Goal: Task Accomplishment & Management: Manage account settings

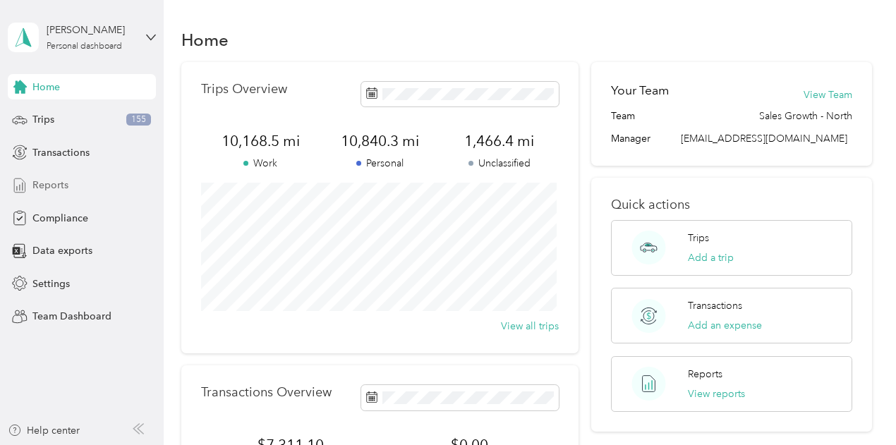
click at [69, 188] on div "Reports" at bounding box center [82, 185] width 148 height 25
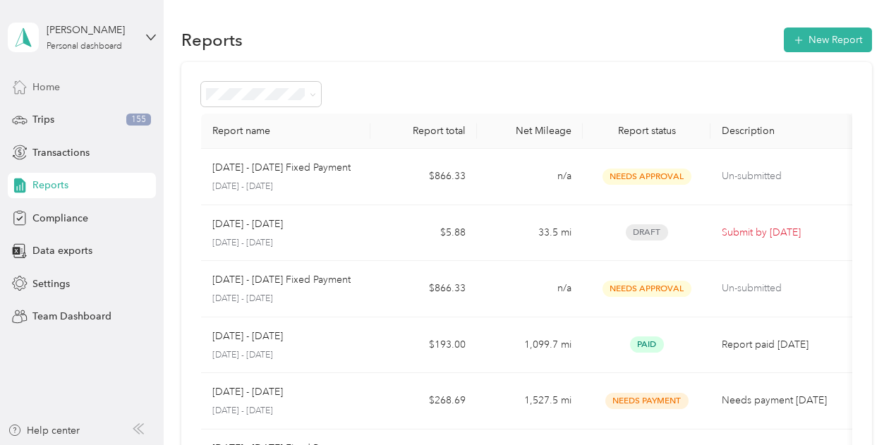
click at [72, 88] on div "Home" at bounding box center [82, 86] width 148 height 25
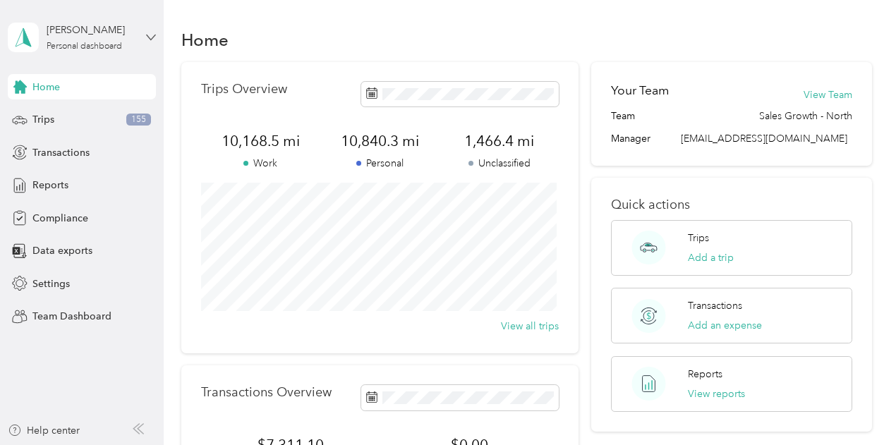
click at [149, 35] on icon at bounding box center [151, 37] width 10 height 10
click at [118, 109] on div "Team dashboard" at bounding box center [156, 116] width 277 height 25
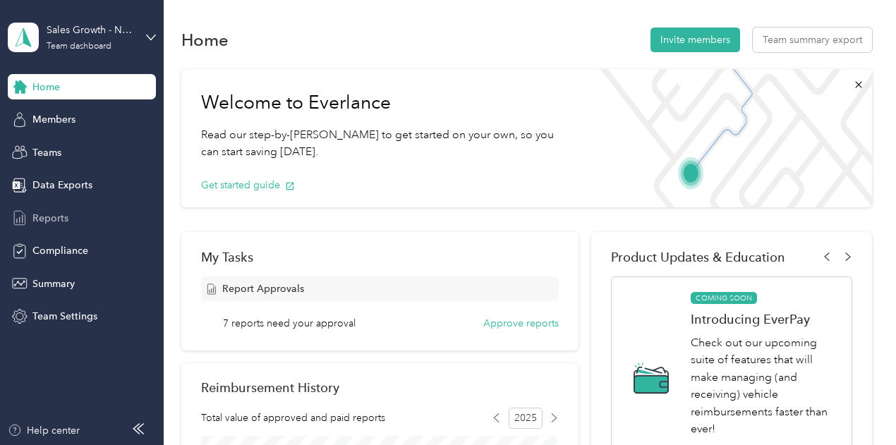
click at [82, 212] on div "Reports" at bounding box center [82, 217] width 148 height 25
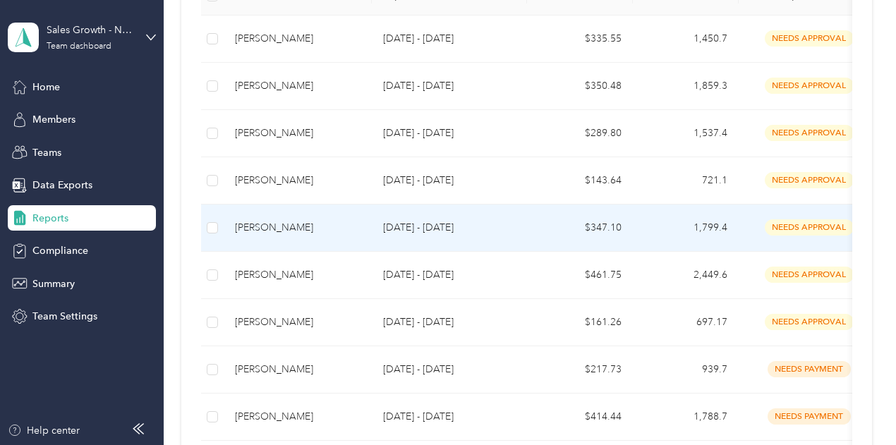
scroll to position [353, 0]
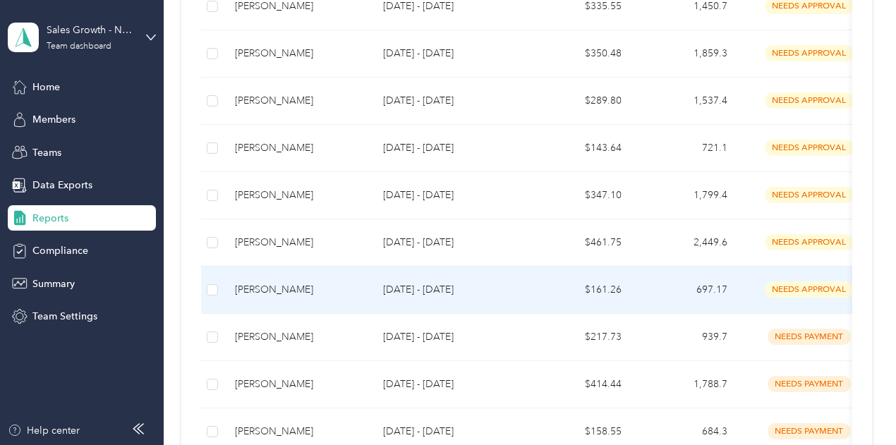
click at [432, 310] on td "[DATE] - [DATE]" at bounding box center [449, 290] width 155 height 47
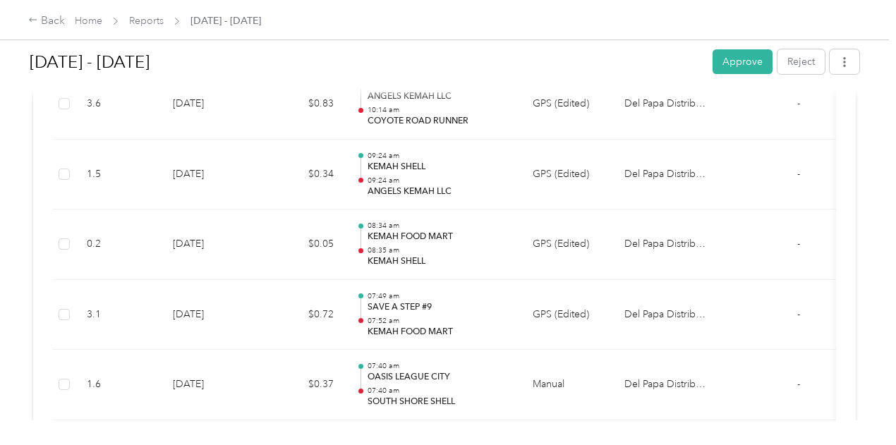
scroll to position [9096, 0]
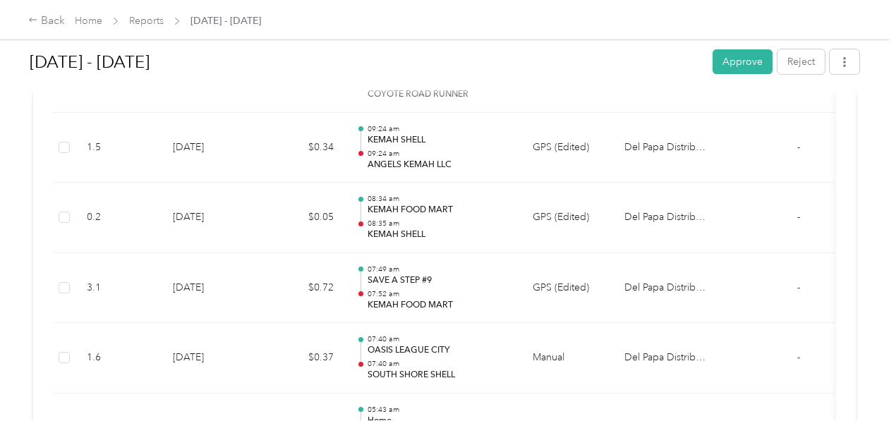
click at [750, 58] on button "Approve" at bounding box center [742, 61] width 60 height 25
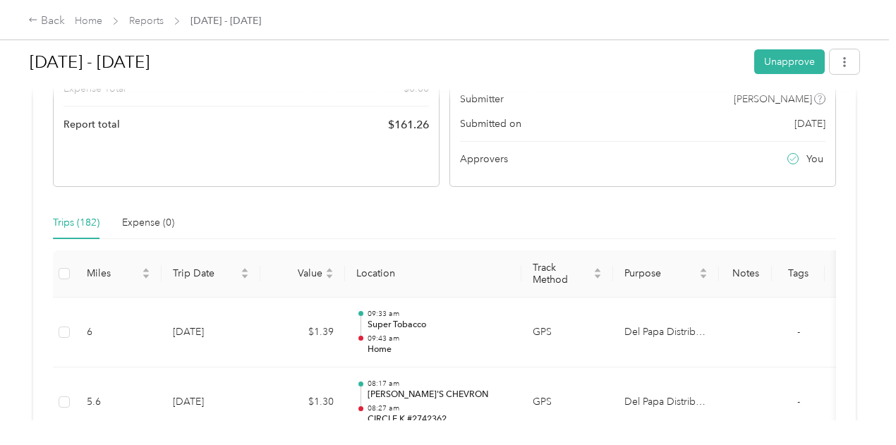
scroll to position [0, 0]
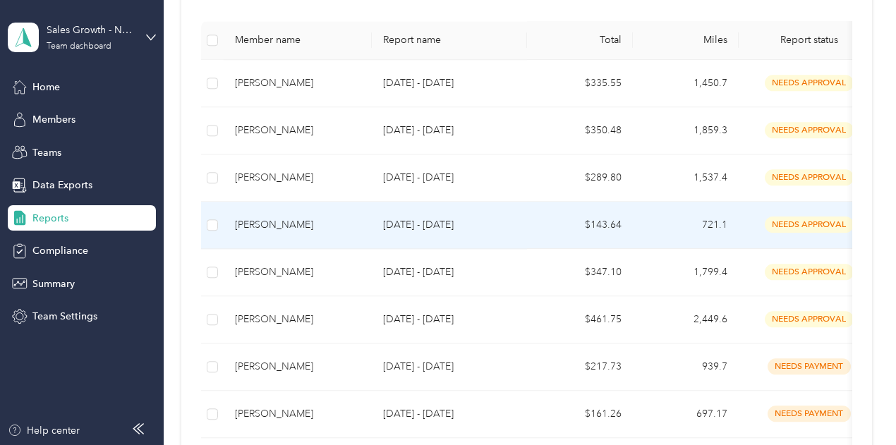
scroll to position [353, 0]
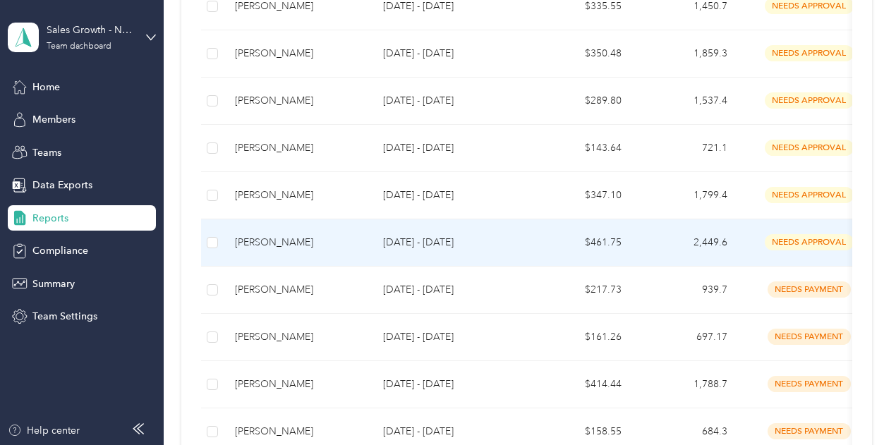
click at [373, 267] on td "[DATE] - [DATE]" at bounding box center [449, 242] width 155 height 47
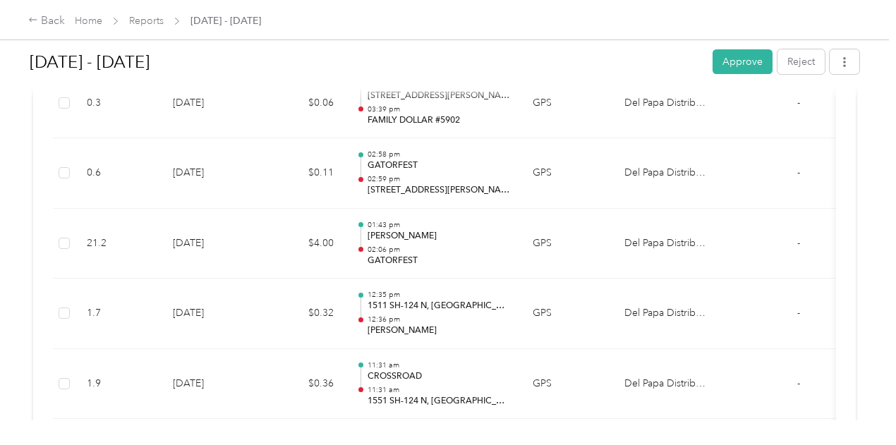
scroll to position [12013, 0]
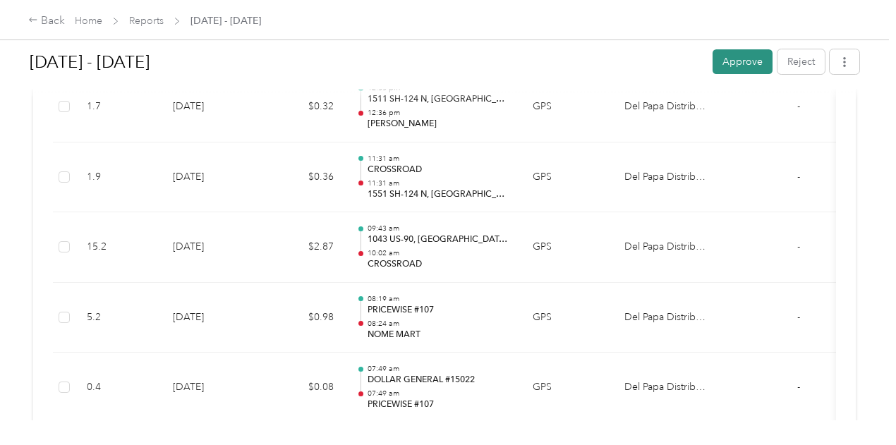
click at [728, 63] on button "Approve" at bounding box center [742, 61] width 60 height 25
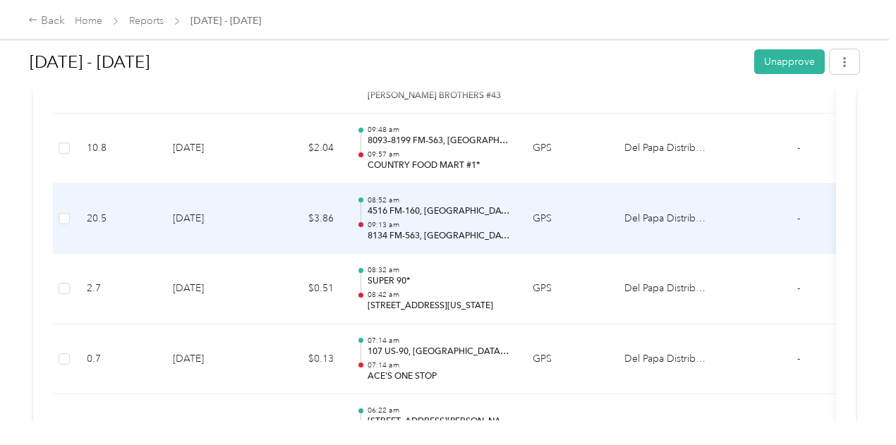
scroll to position [3129, 0]
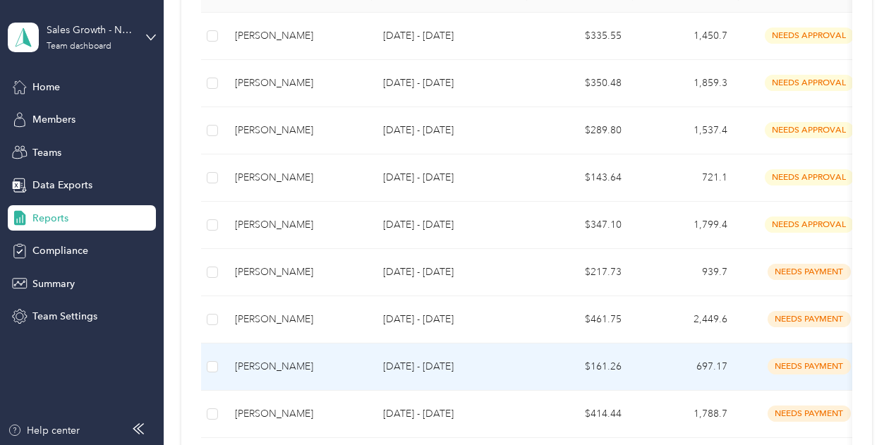
scroll to position [353, 0]
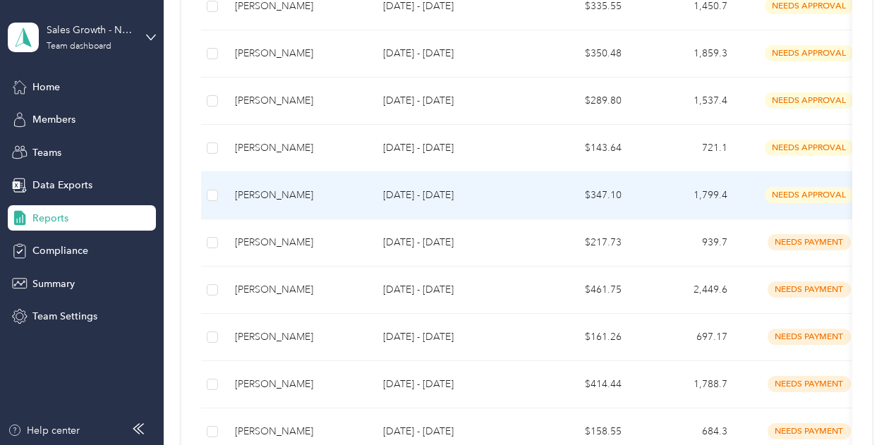
click at [416, 203] on p "[DATE] - [DATE]" at bounding box center [449, 196] width 133 height 16
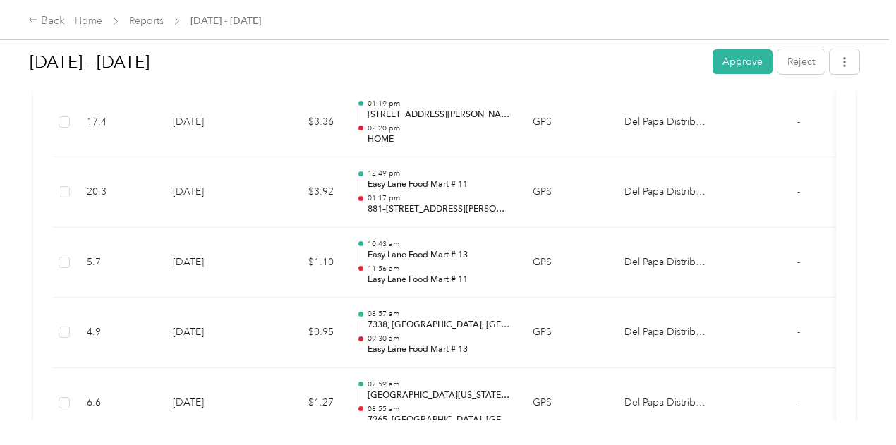
scroll to position [423, 0]
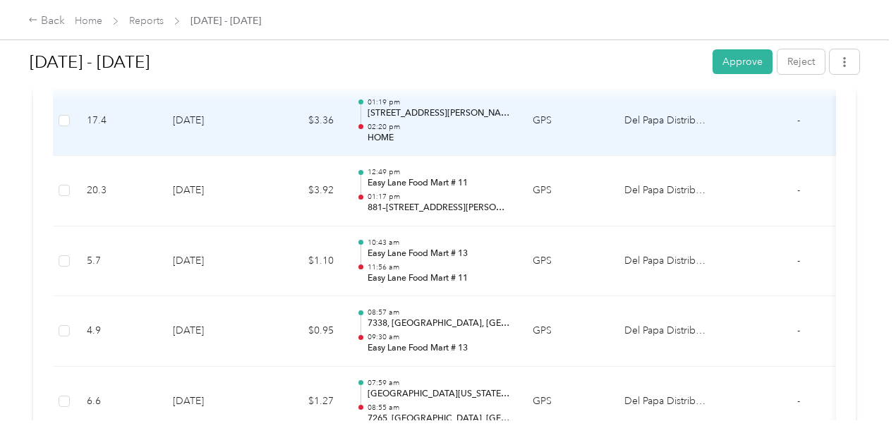
click at [479, 108] on p "[STREET_ADDRESS][PERSON_NAME]" at bounding box center [438, 113] width 142 height 13
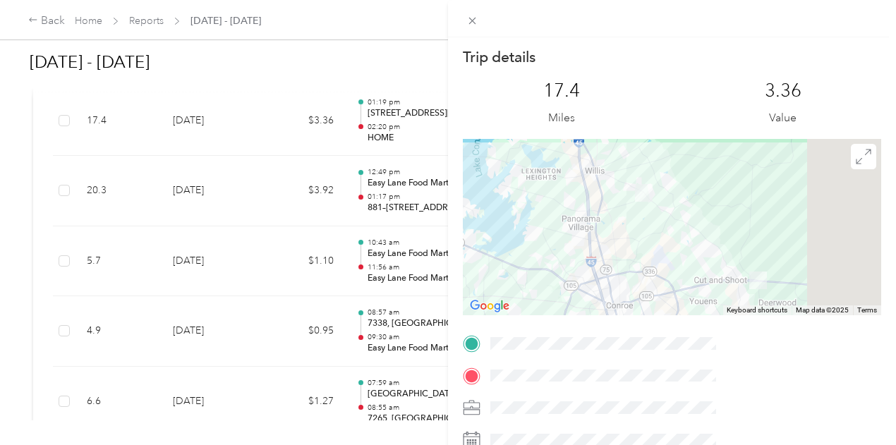
click at [510, 60] on div "Trip details This trip cannot be edited because it is either under review, appr…" at bounding box center [448, 222] width 896 height 445
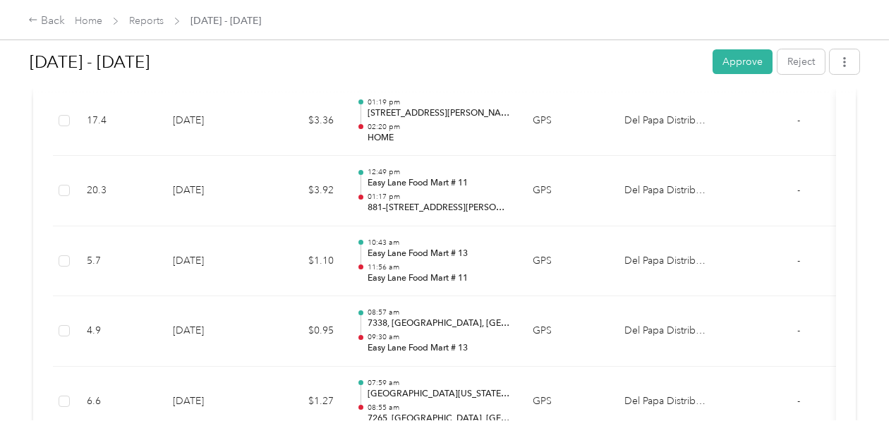
click at [504, 119] on div at bounding box center [448, 222] width 896 height 445
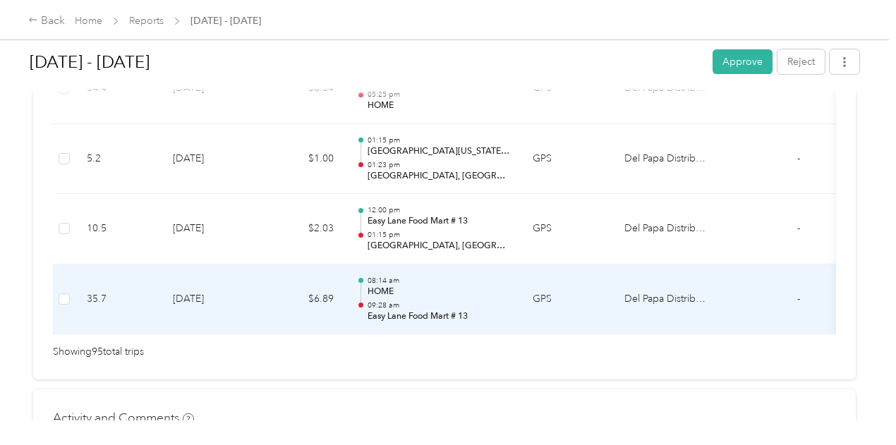
scroll to position [6845, 0]
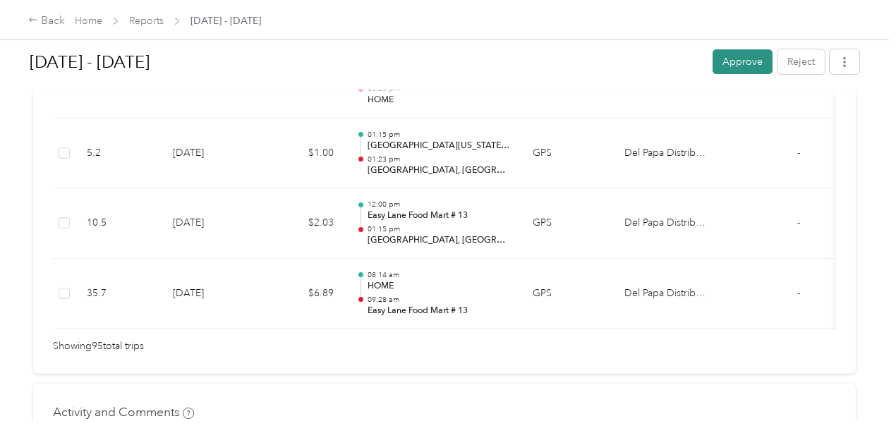
click at [738, 67] on button "Approve" at bounding box center [742, 61] width 60 height 25
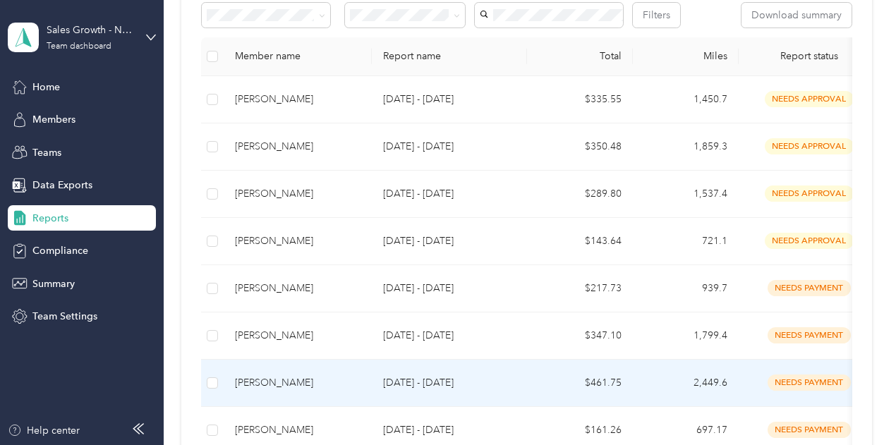
scroll to position [282, 0]
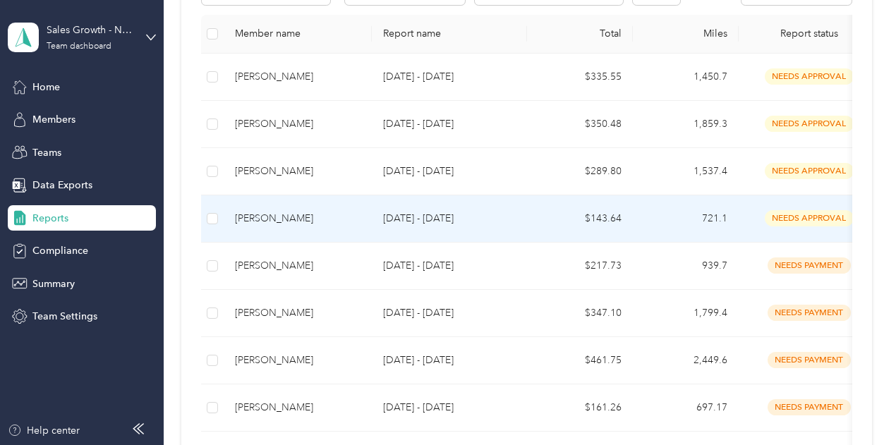
click at [573, 243] on td "$143.64" at bounding box center [580, 218] width 106 height 47
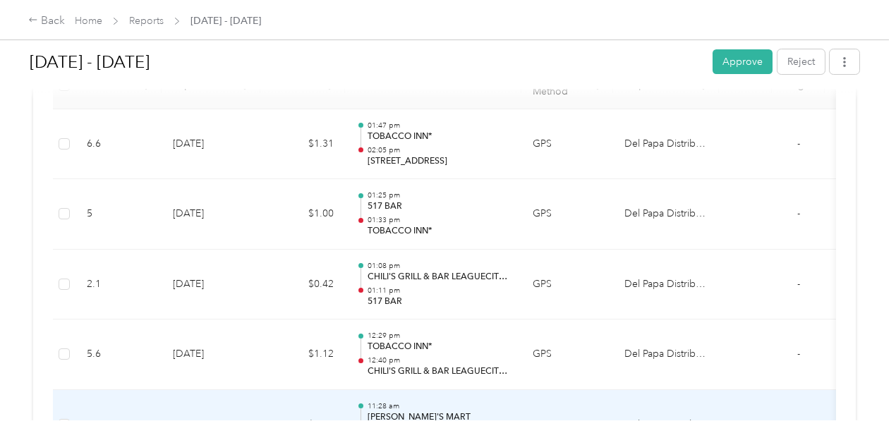
scroll to position [353, 0]
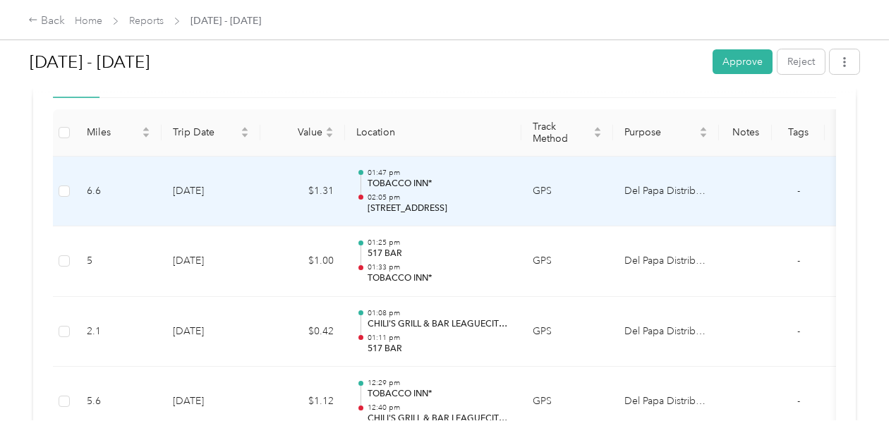
click at [416, 208] on p "[STREET_ADDRESS]" at bounding box center [438, 208] width 142 height 13
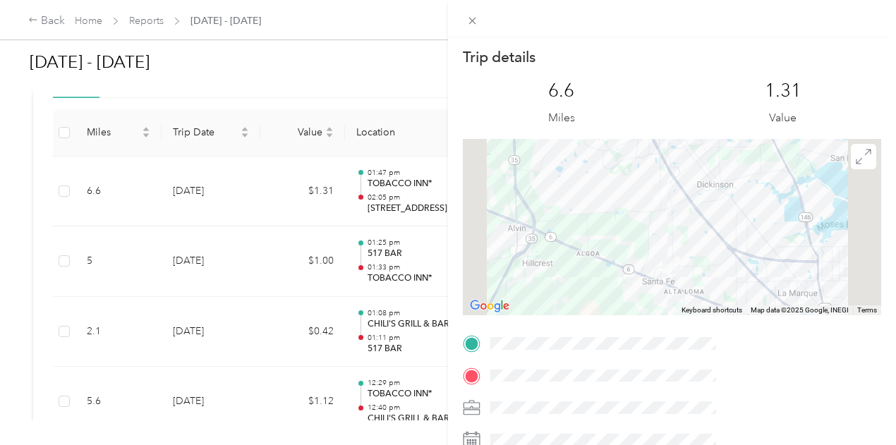
click at [360, 271] on div "Trip details This trip cannot be edited because it is either under review, appr…" at bounding box center [448, 222] width 896 height 445
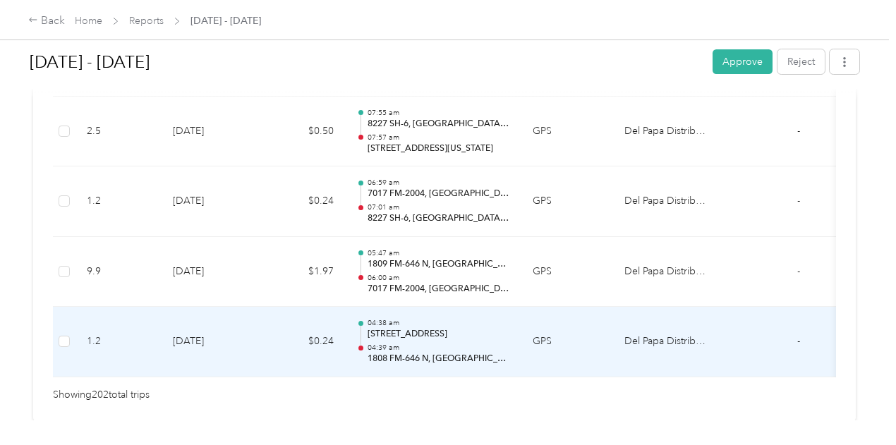
scroll to position [14327, 0]
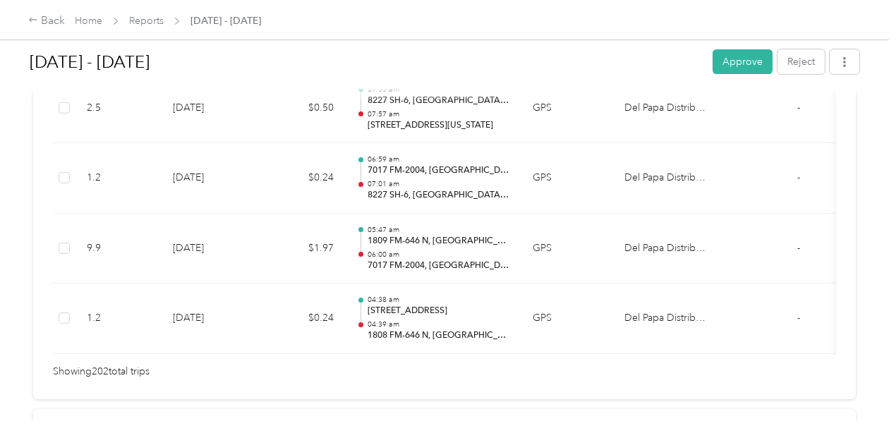
click at [740, 72] on button "Approve" at bounding box center [742, 61] width 60 height 25
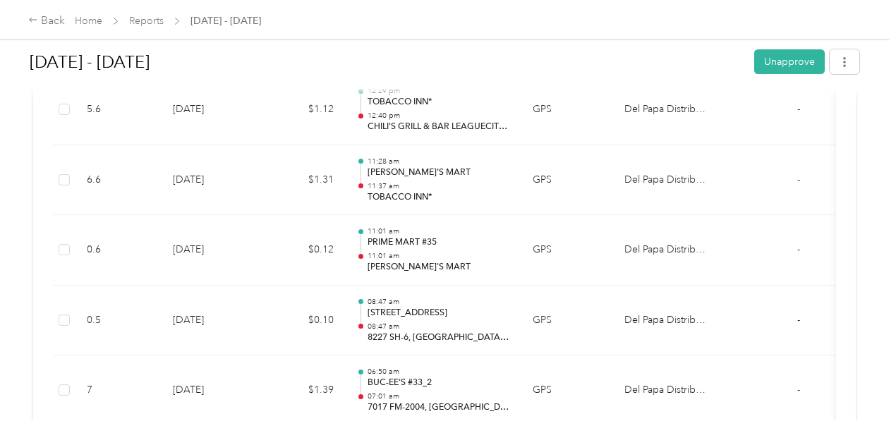
scroll to position [0, 0]
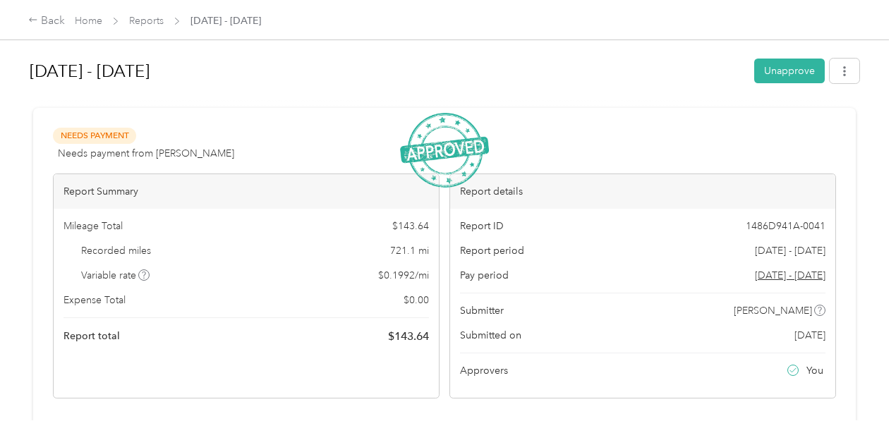
drag, startPoint x: 566, startPoint y: 218, endPoint x: 579, endPoint y: -51, distance: 269.7
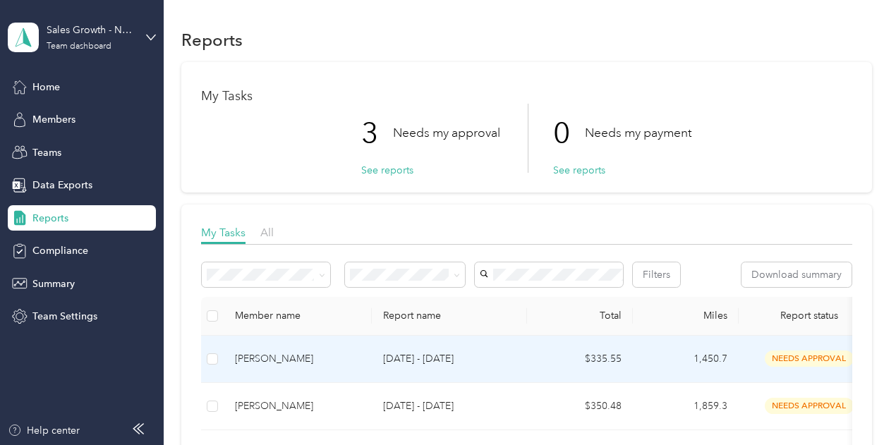
click at [398, 367] on p "[DATE] - [DATE]" at bounding box center [449, 359] width 133 height 16
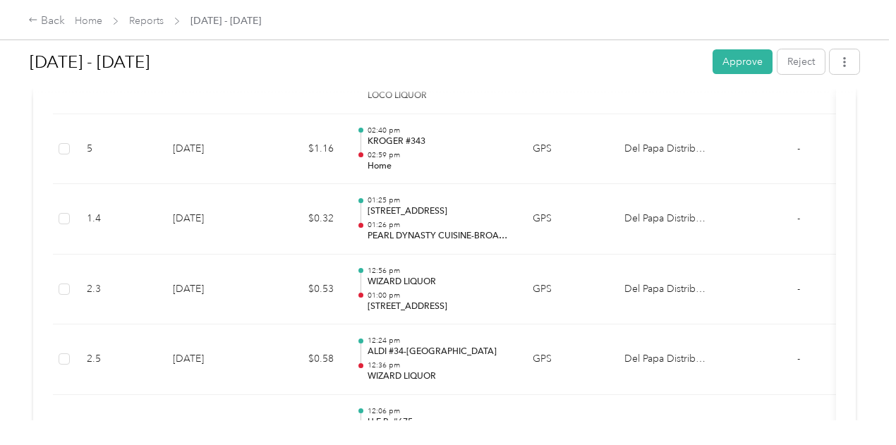
scroll to position [10481, 0]
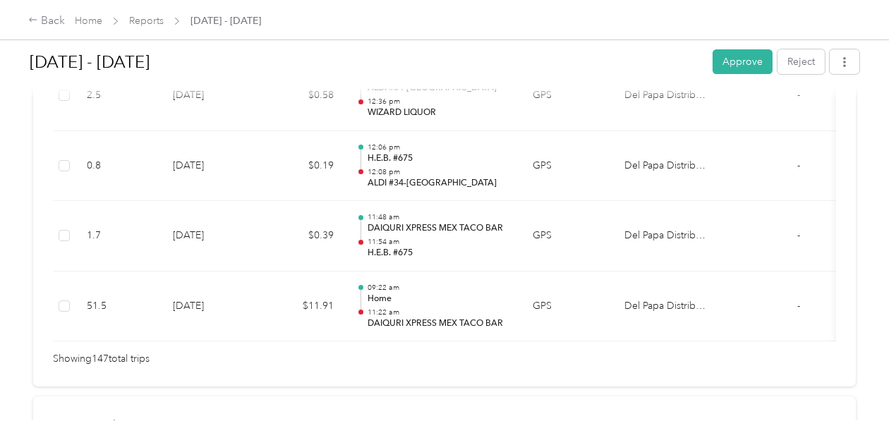
click at [745, 64] on button "Approve" at bounding box center [742, 61] width 60 height 25
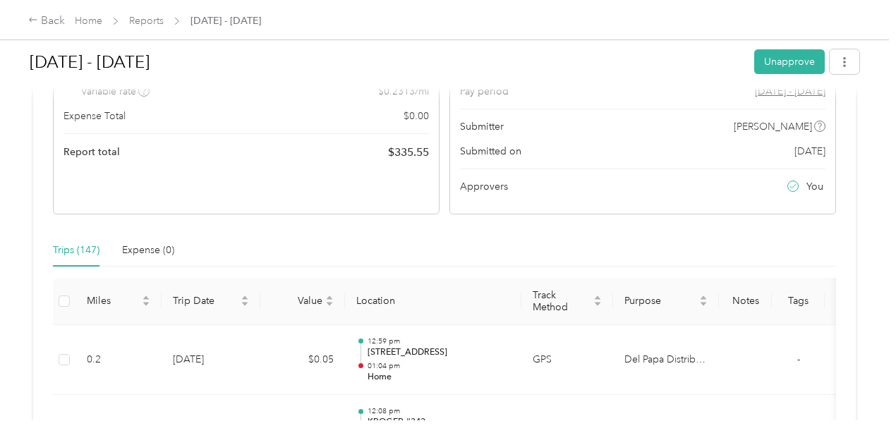
scroll to position [0, 0]
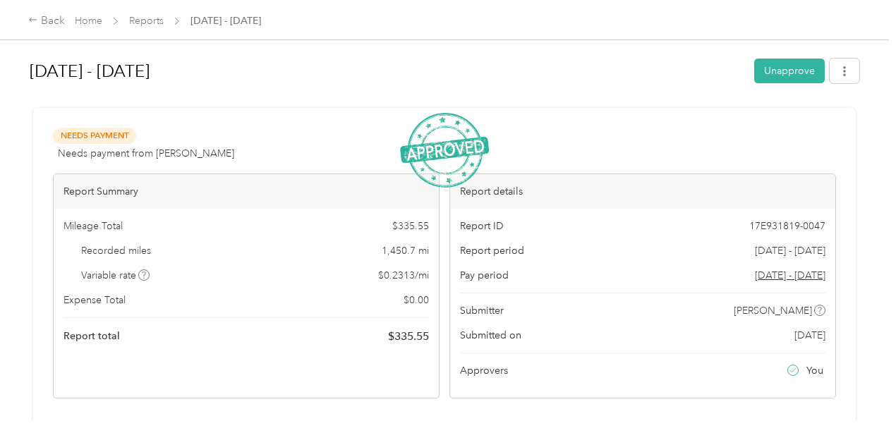
drag, startPoint x: 581, startPoint y: 334, endPoint x: 583, endPoint y: 85, distance: 249.6
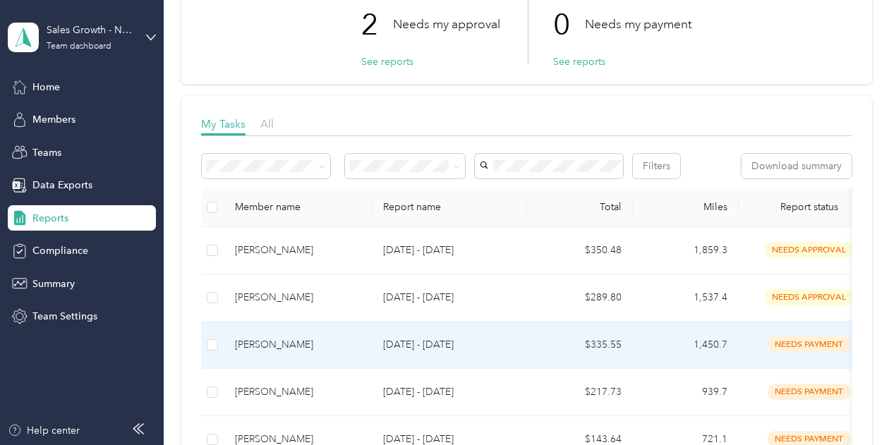
scroll to position [141, 0]
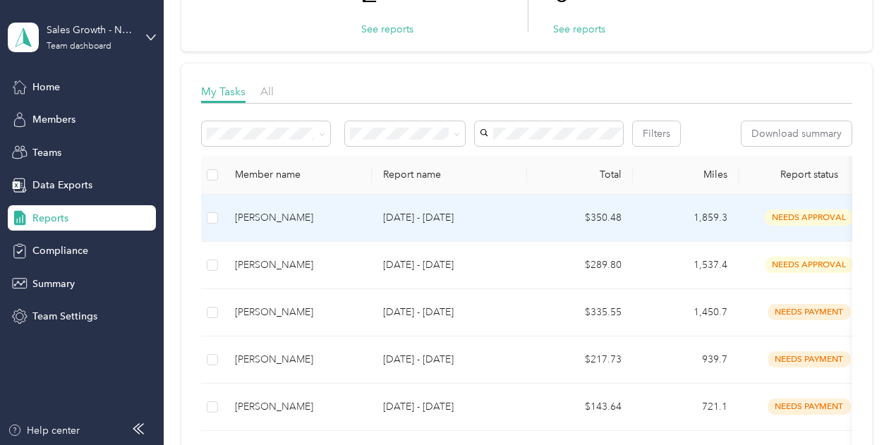
click at [421, 242] on td "[DATE] - [DATE]" at bounding box center [449, 218] width 155 height 47
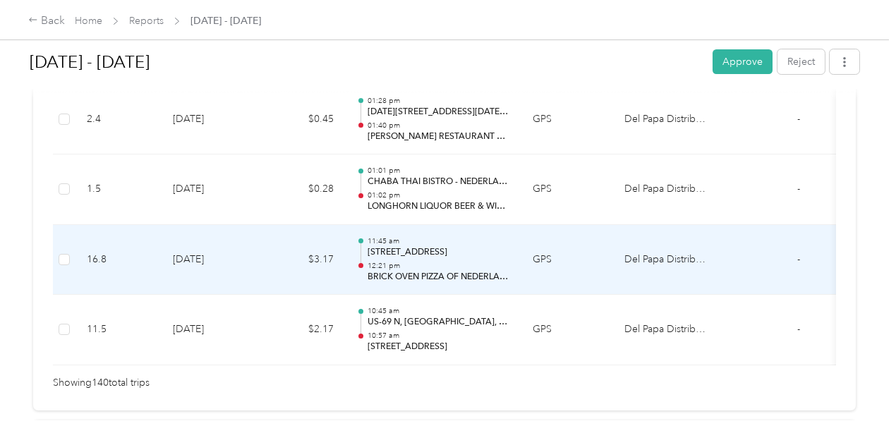
scroll to position [9992, 0]
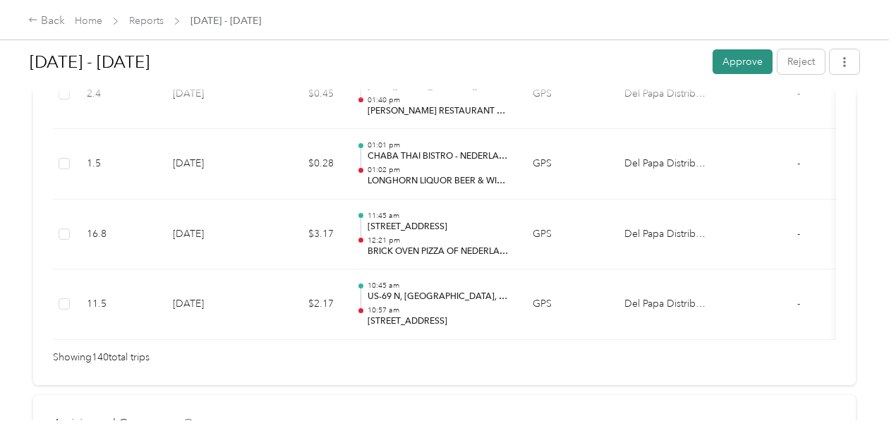
click at [736, 71] on button "Approve" at bounding box center [742, 61] width 60 height 25
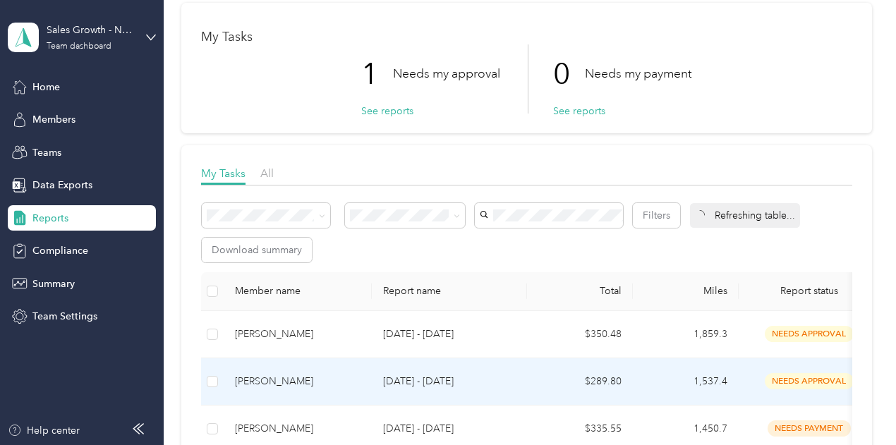
scroll to position [141, 0]
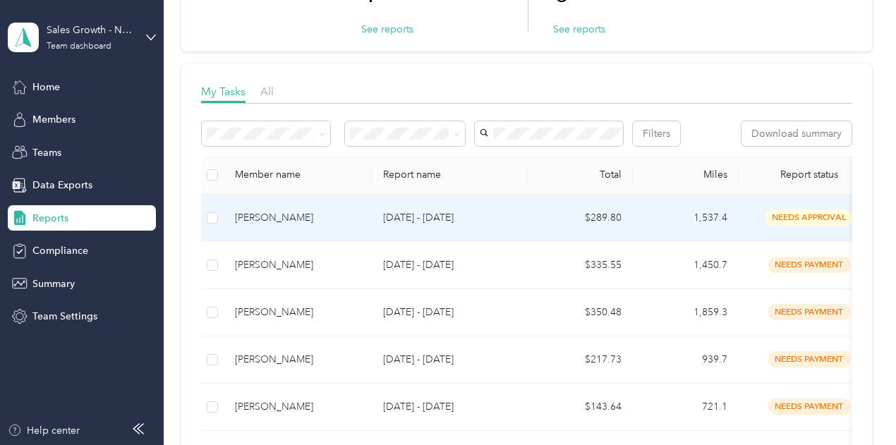
click at [394, 226] on p "[DATE] - [DATE]" at bounding box center [449, 218] width 133 height 16
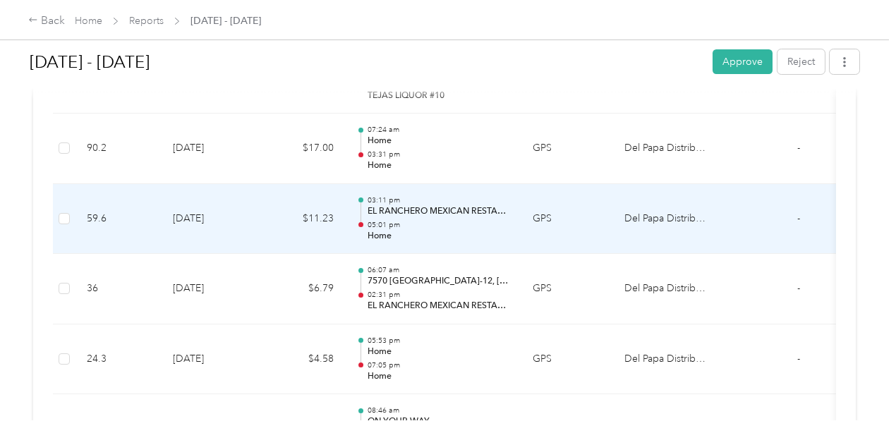
scroll to position [705, 0]
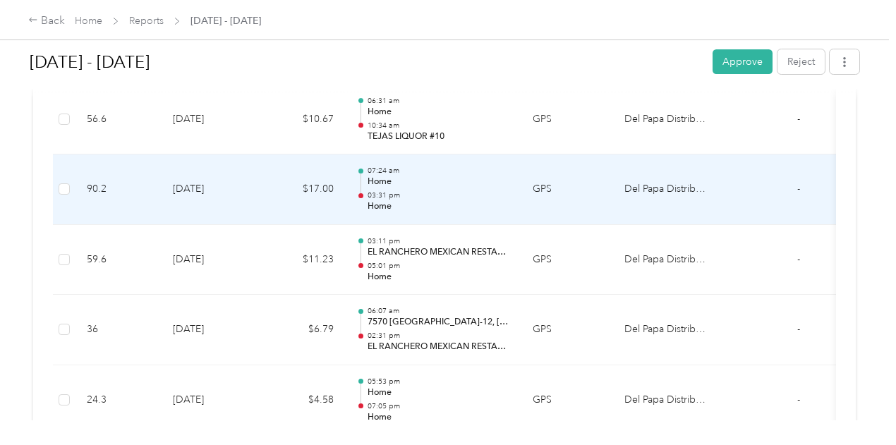
click at [487, 196] on p "03:31 pm" at bounding box center [438, 195] width 142 height 10
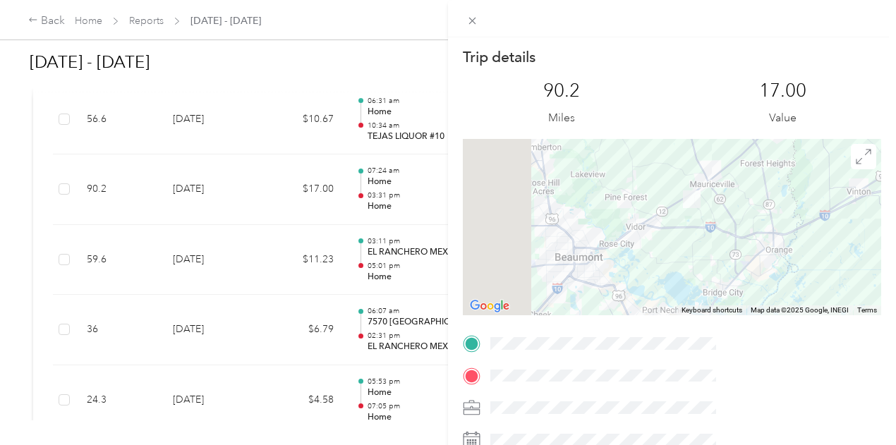
click at [578, 123] on div "Trip details This trip cannot be edited because it is either under review, appr…" at bounding box center [448, 222] width 896 height 445
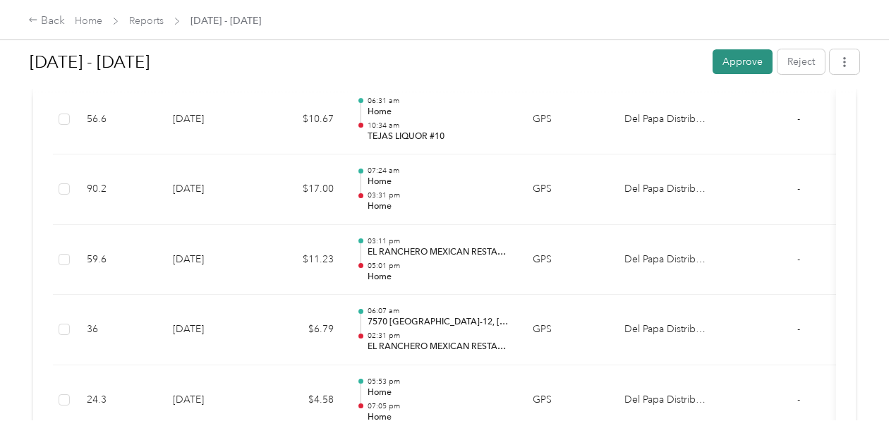
click at [733, 57] on button "Approve" at bounding box center [742, 61] width 60 height 25
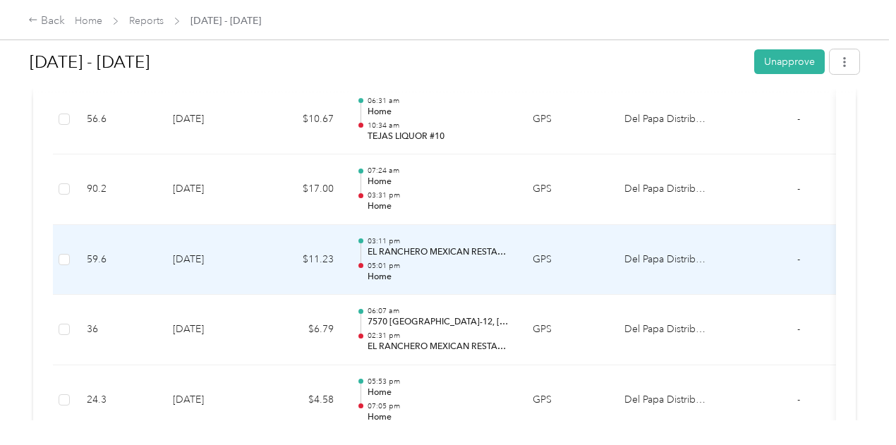
click at [428, 246] on p "EL RANCHERO MEXICAN RESTAURANT" at bounding box center [438, 252] width 142 height 13
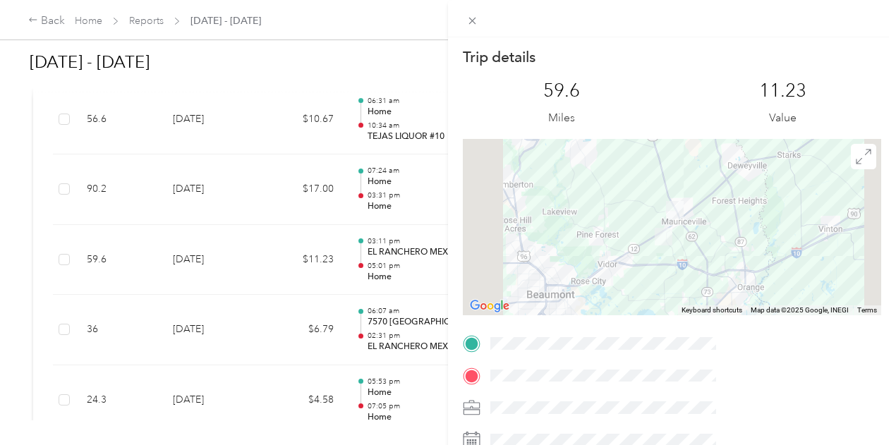
click at [448, 257] on div "Trip details This trip cannot be edited because it is either under review, appr…" at bounding box center [448, 222] width 896 height 445
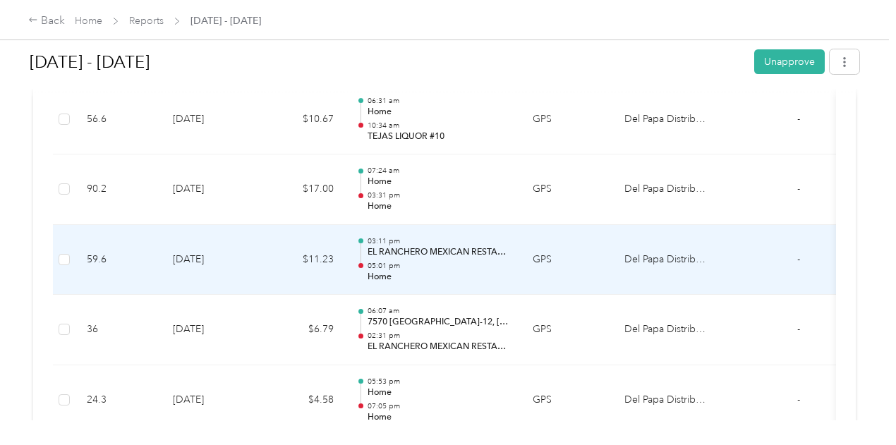
click at [417, 256] on div "03:11 pm EL RANCHERO MEXICAN RESTAURANT 05:01 pm Home" at bounding box center [438, 259] width 142 height 47
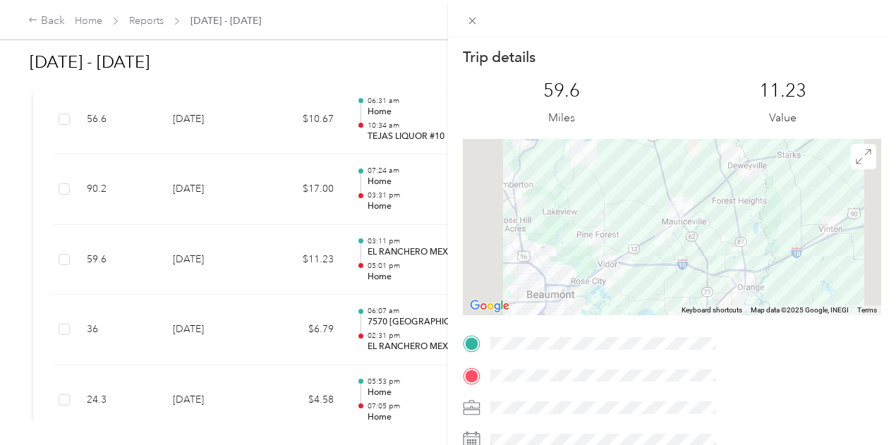
click at [417, 256] on div "Trip details This trip cannot be edited because it is either under review, appr…" at bounding box center [448, 222] width 896 height 445
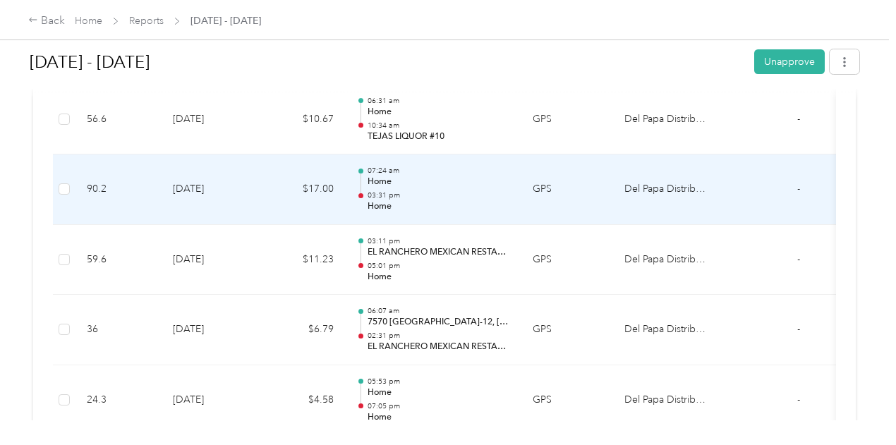
click at [425, 184] on p "Home" at bounding box center [438, 182] width 142 height 13
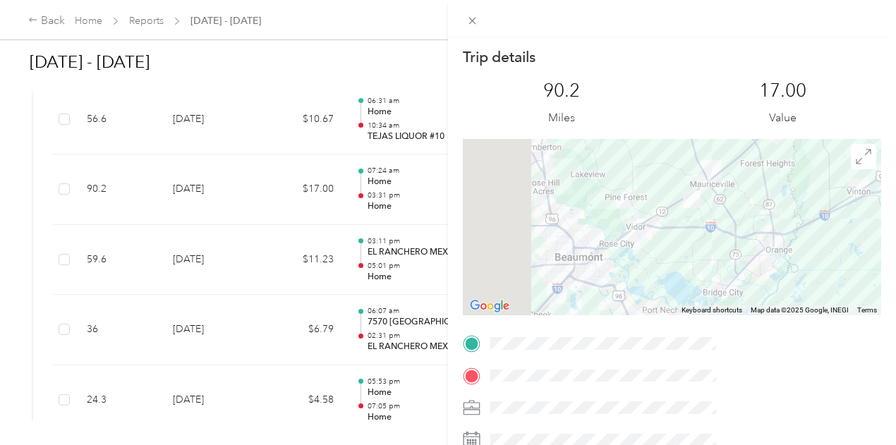
click at [425, 185] on div "Trip details This trip cannot be edited because it is either under review, appr…" at bounding box center [448, 222] width 896 height 445
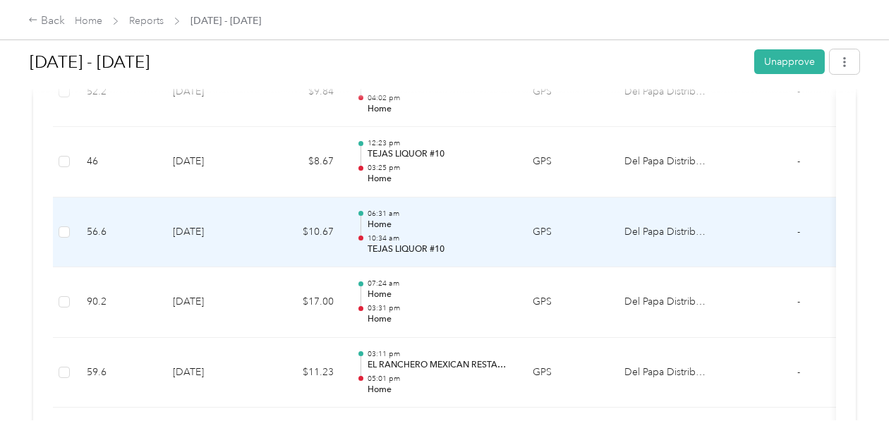
scroll to position [564, 0]
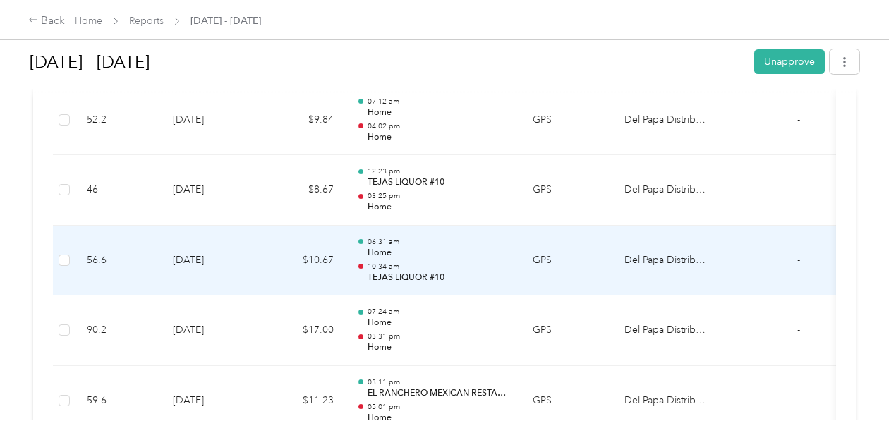
click at [429, 266] on p "10:34 am" at bounding box center [438, 267] width 142 height 10
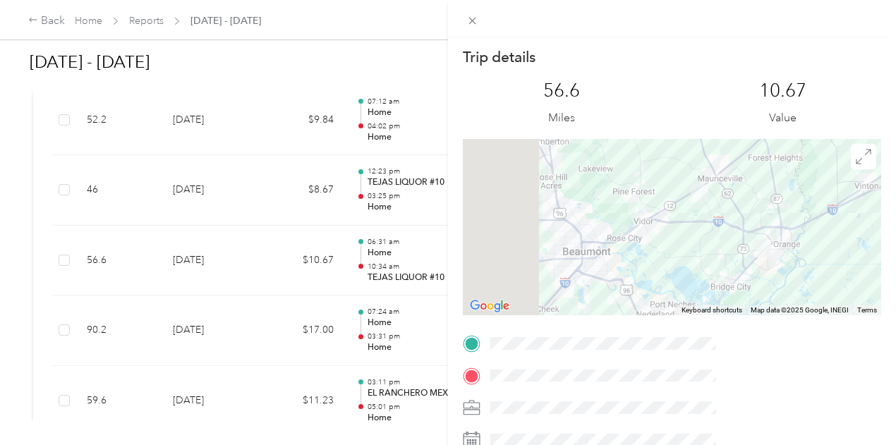
click at [429, 263] on div "Trip details This trip cannot be edited because it is either under review, appr…" at bounding box center [448, 222] width 896 height 445
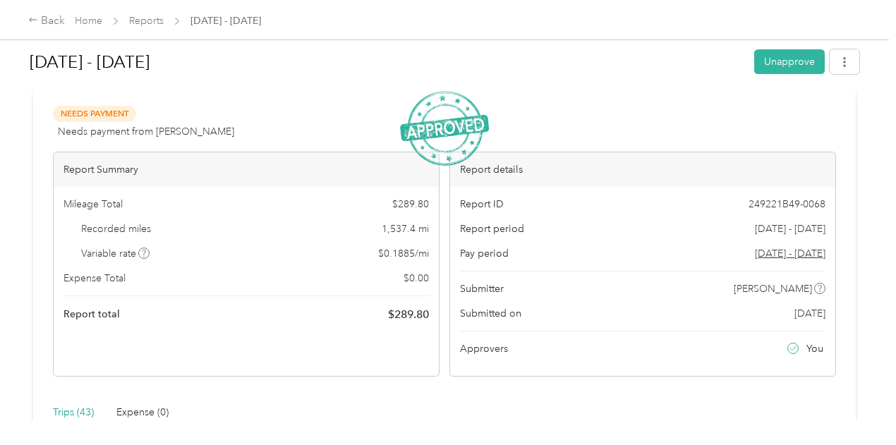
scroll to position [0, 0]
